Goal: Task Accomplishment & Management: Complete application form

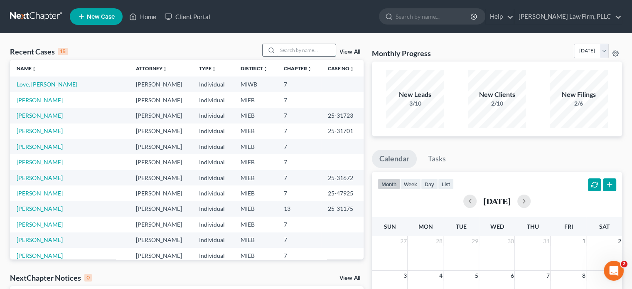
click at [301, 49] on input "search" at bounding box center [306, 50] width 58 height 12
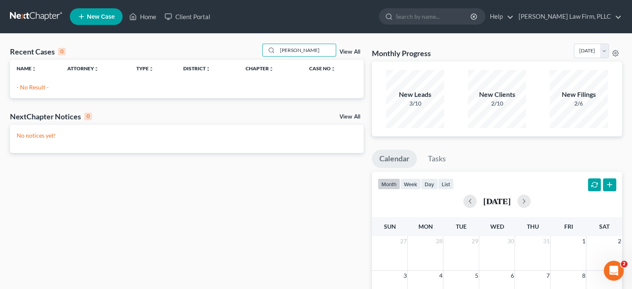
type input "[PERSON_NAME]"
click at [105, 14] on span "New Case" at bounding box center [101, 17] width 28 height 6
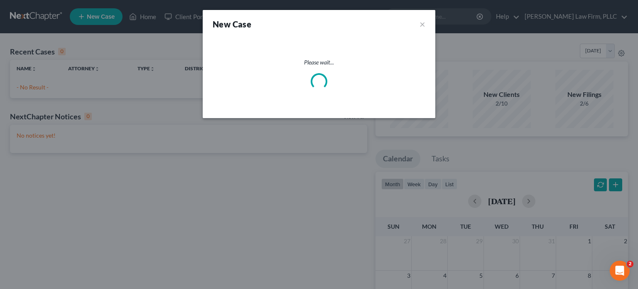
select select "40"
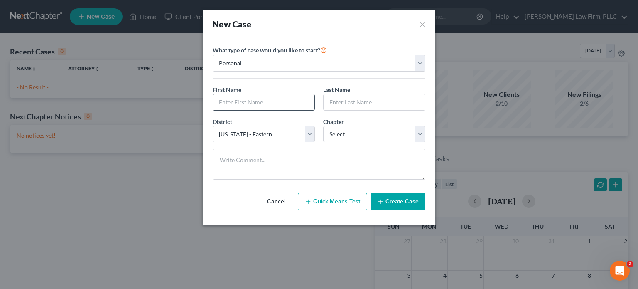
click at [264, 104] on input "text" at bounding box center [263, 102] width 101 height 16
type input "[PERSON_NAME]"
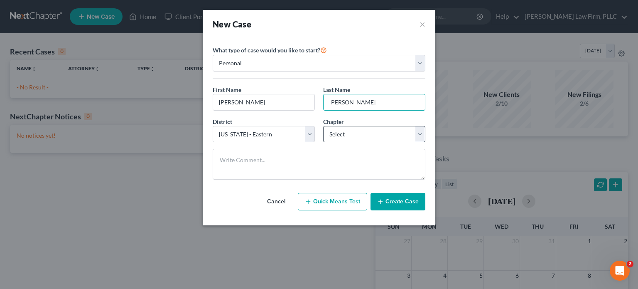
type input "[PERSON_NAME]"
click at [343, 137] on select "Select 7 11 12 13" at bounding box center [374, 134] width 102 height 17
select select "0"
click at [323, 126] on select "Select 7 11 12 13" at bounding box center [374, 134] width 102 height 17
click at [386, 200] on button "Create Case" at bounding box center [397, 201] width 55 height 17
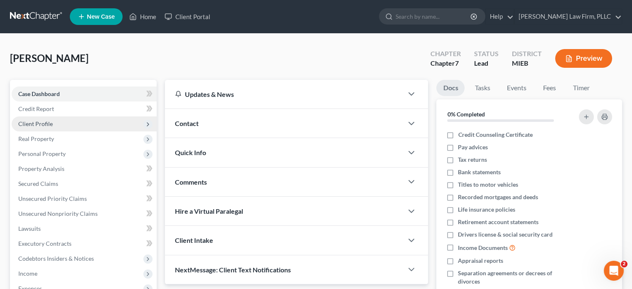
click at [48, 123] on span "Client Profile" at bounding box center [35, 123] width 34 height 7
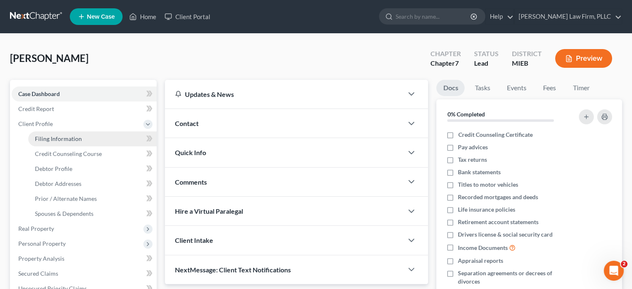
click at [54, 136] on span "Filing Information" at bounding box center [58, 138] width 47 height 7
select select "1"
select select "0"
select select "40"
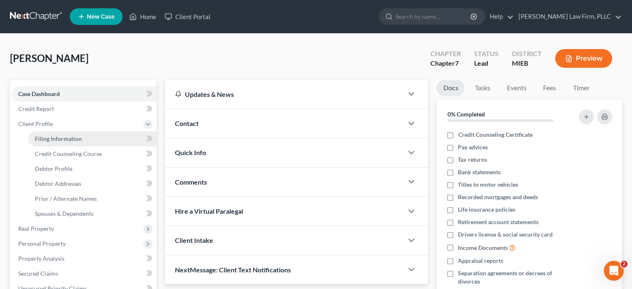
select select "23"
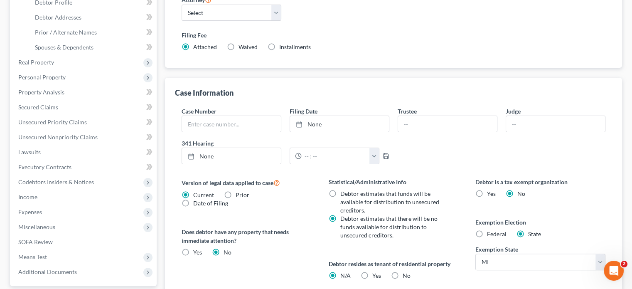
scroll to position [208, 0]
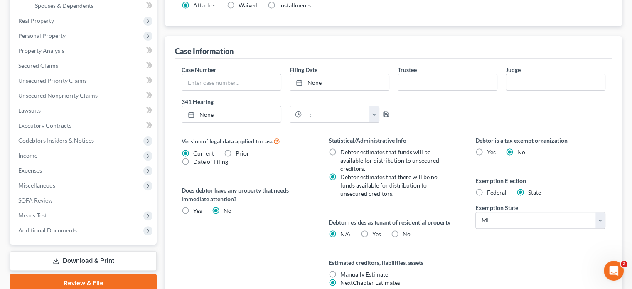
click at [487, 189] on label "Federal" at bounding box center [497, 192] width 20 height 8
click at [490, 189] on input "Federal" at bounding box center [492, 190] width 5 height 5
radio input "true"
radio input "false"
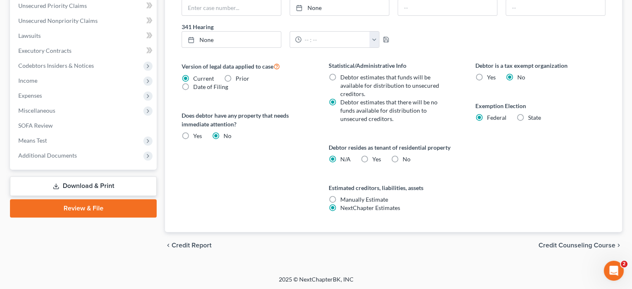
scroll to position [116, 0]
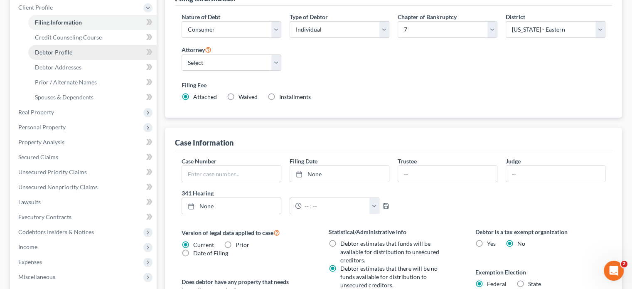
click at [68, 52] on span "Debtor Profile" at bounding box center [53, 52] width 37 height 7
select select "0"
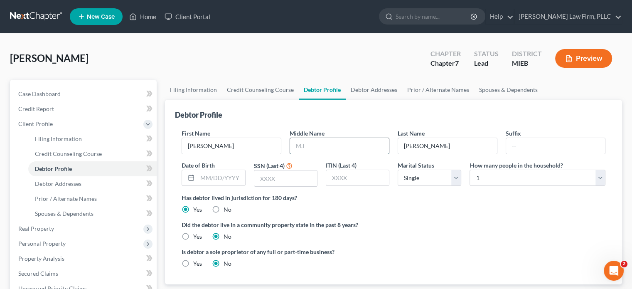
click at [329, 145] on input "text" at bounding box center [339, 146] width 99 height 16
type input "P."
type input "0129"
drag, startPoint x: 517, startPoint y: 174, endPoint x: 524, endPoint y: 174, distance: 7.1
click at [524, 174] on select "Select 1 2 3 4 5 6 7 8 9 10 11 12 13 14 15 16 17 18 19 20" at bounding box center [537, 177] width 136 height 17
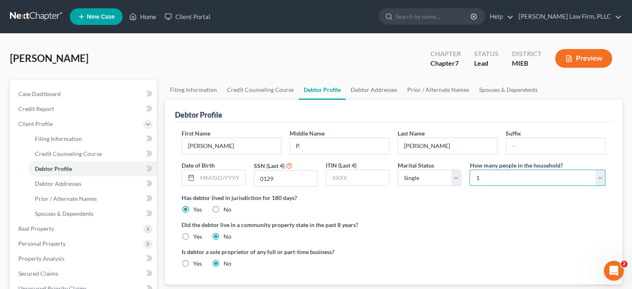
select select "5"
click at [469, 169] on select "Select 1 2 3 4 5 6 7 8 9 10 11 12 13 14 15 16 17 18 19 20" at bounding box center [537, 177] width 136 height 17
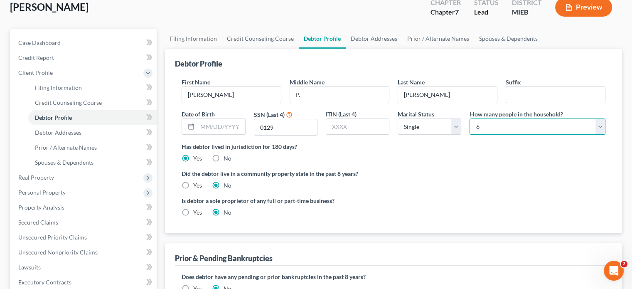
scroll to position [42, 0]
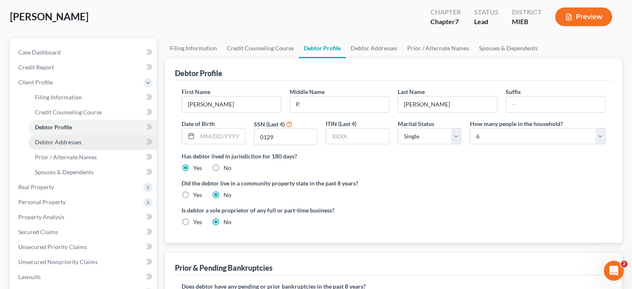
click at [75, 141] on span "Debtor Addresses" at bounding box center [58, 141] width 47 height 7
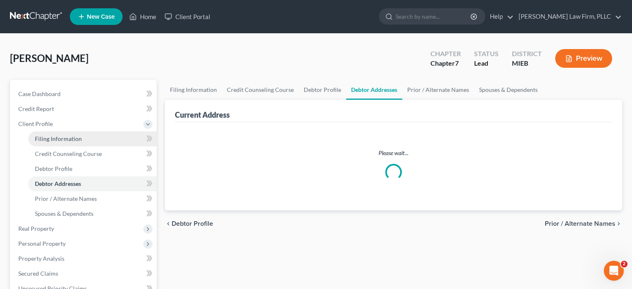
select select "0"
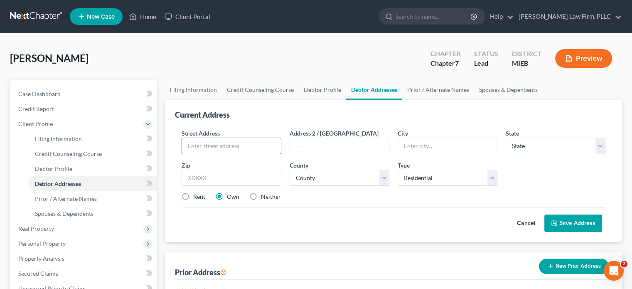
click at [226, 147] on input "text" at bounding box center [231, 146] width 99 height 16
type input "[STREET_ADDRESS]"
type input "[PERSON_NAME][GEOGRAPHIC_DATA]"
select select "23"
type input "48189"
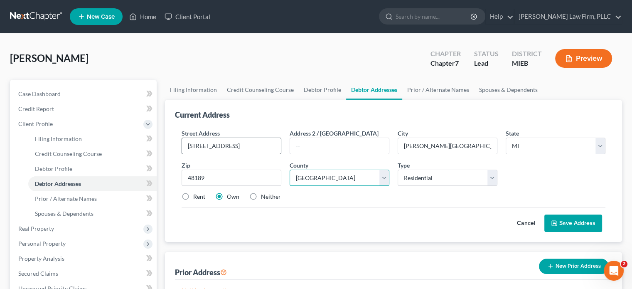
select select "46"
click at [193, 194] on label "Rent" at bounding box center [199, 196] width 12 height 8
click at [196, 194] on input "Rent" at bounding box center [198, 194] width 5 height 5
radio input "true"
click at [586, 221] on button "Save Address" at bounding box center [573, 222] width 58 height 17
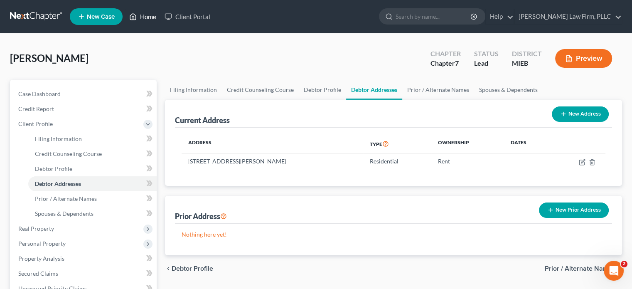
click at [135, 16] on icon at bounding box center [132, 17] width 7 height 10
